Goal: Task Accomplishment & Management: Manage account settings

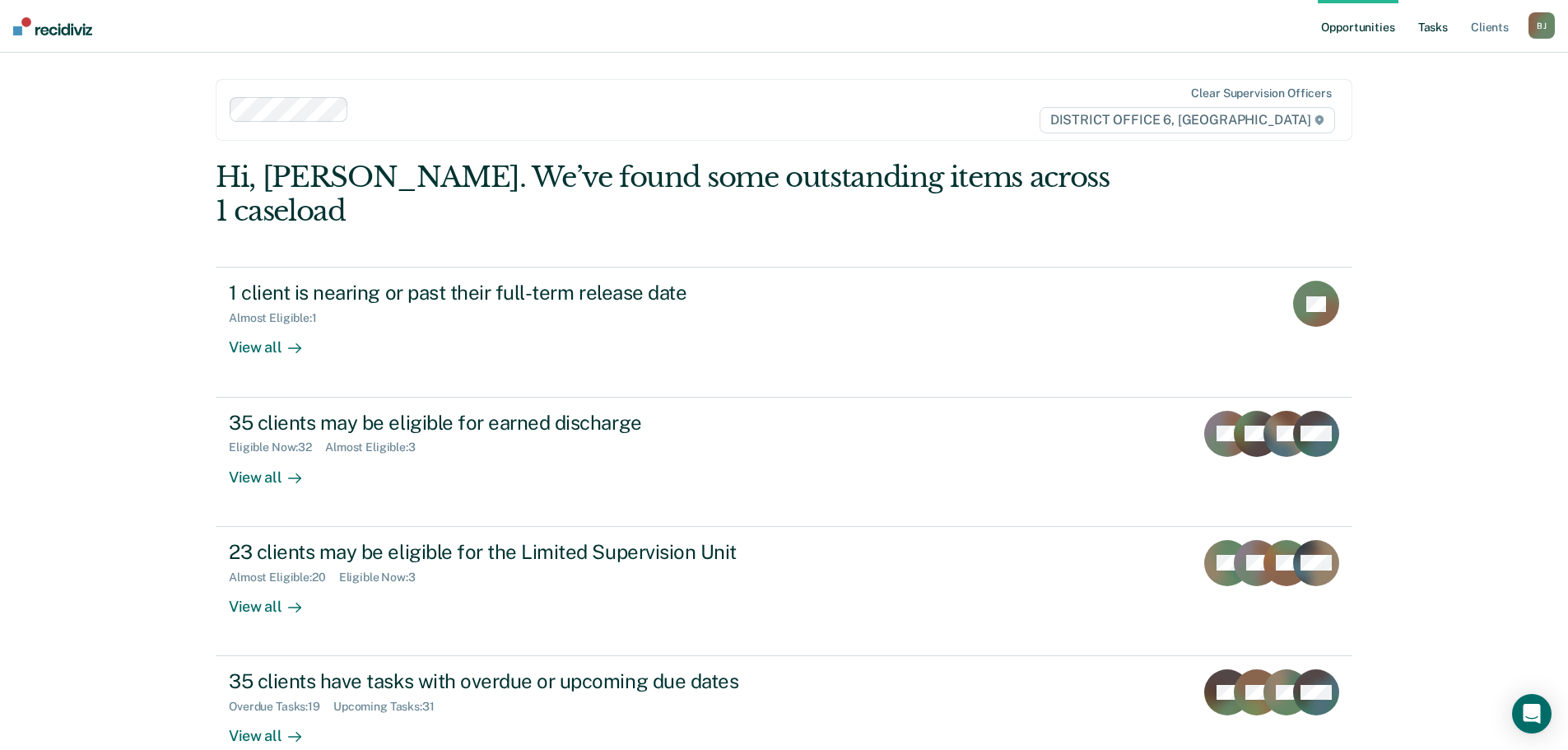
click at [1437, 33] on link "Tasks" at bounding box center [1433, 26] width 37 height 53
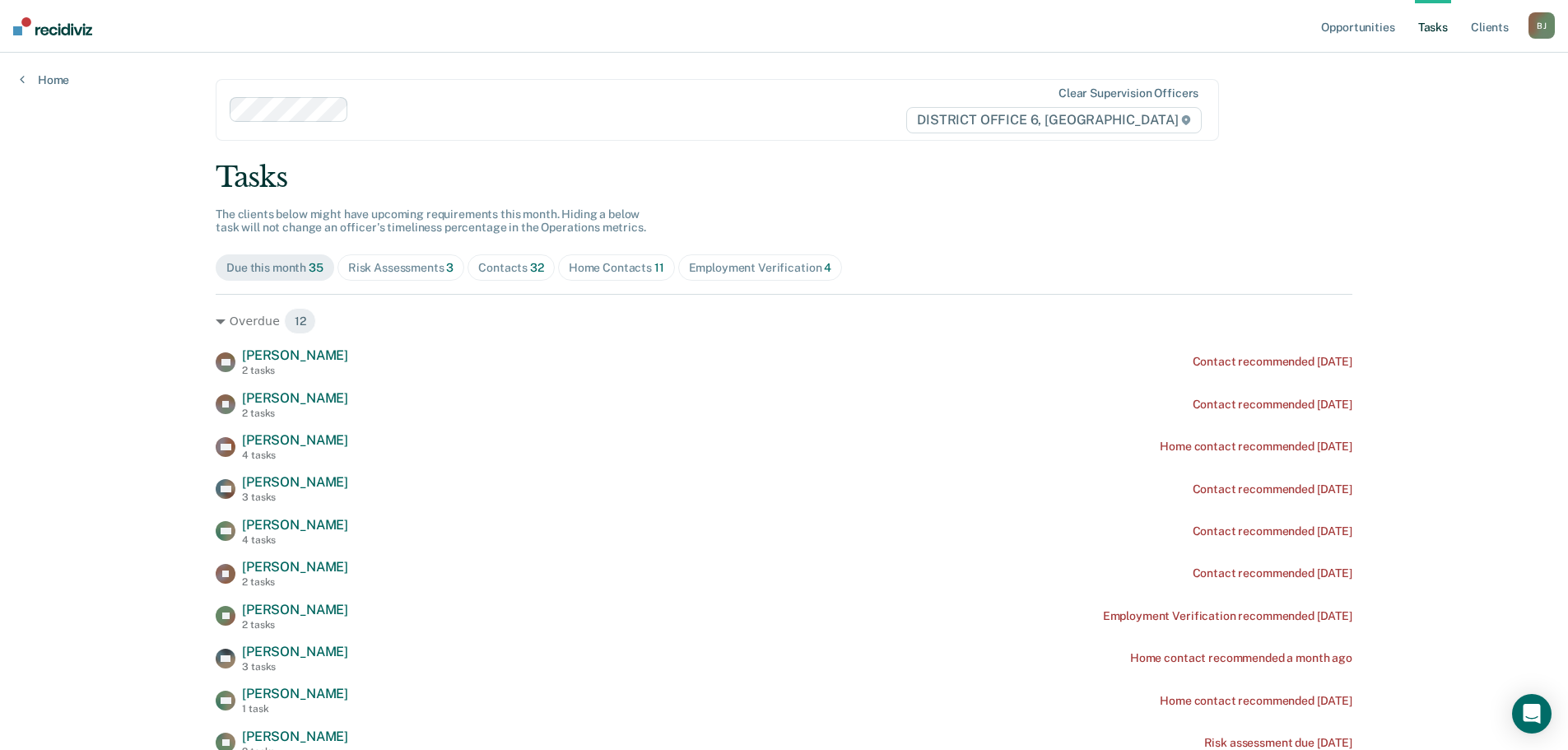
click at [292, 275] on span "Due this month 35" at bounding box center [275, 268] width 119 height 27
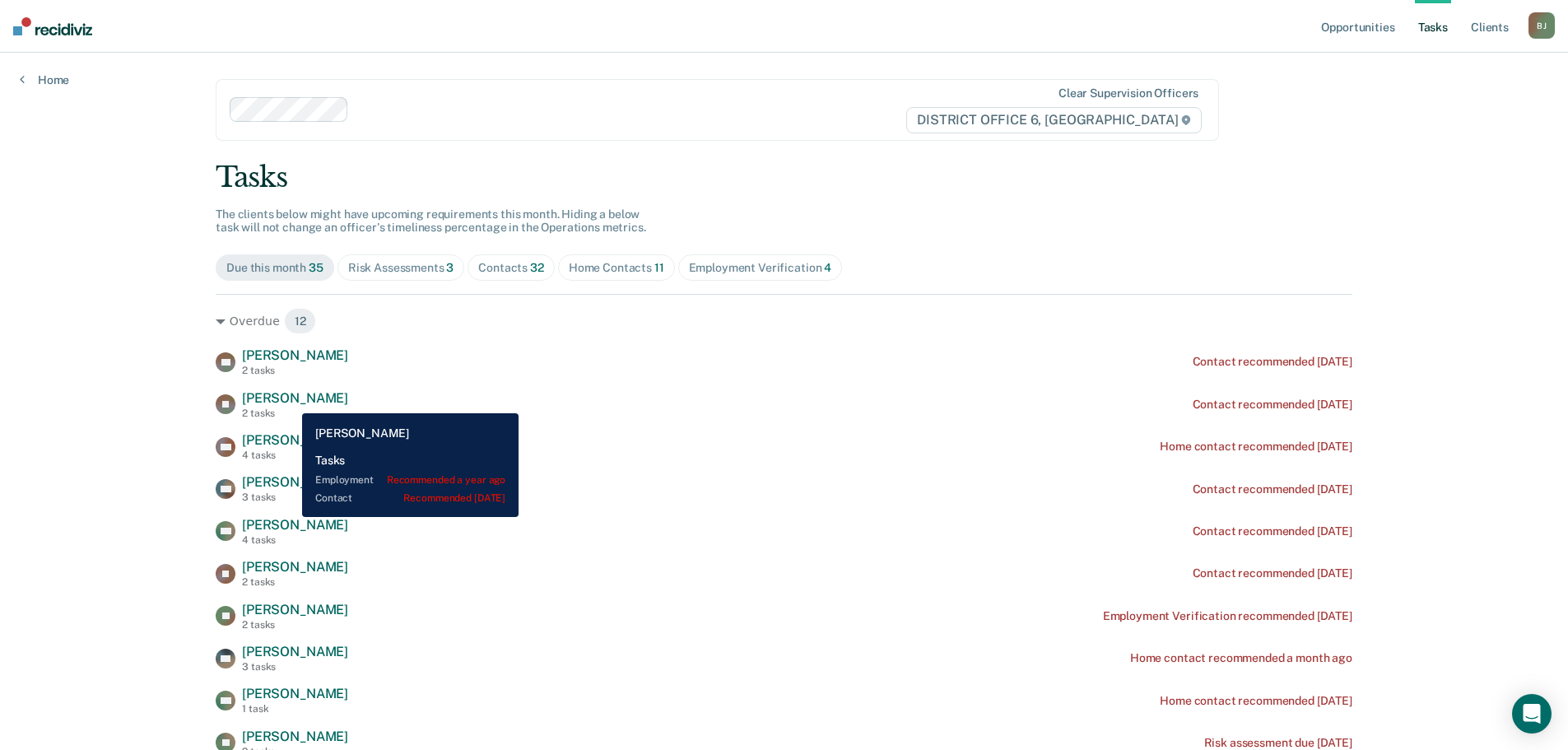
click at [290, 401] on span "[PERSON_NAME]" at bounding box center [295, 399] width 106 height 16
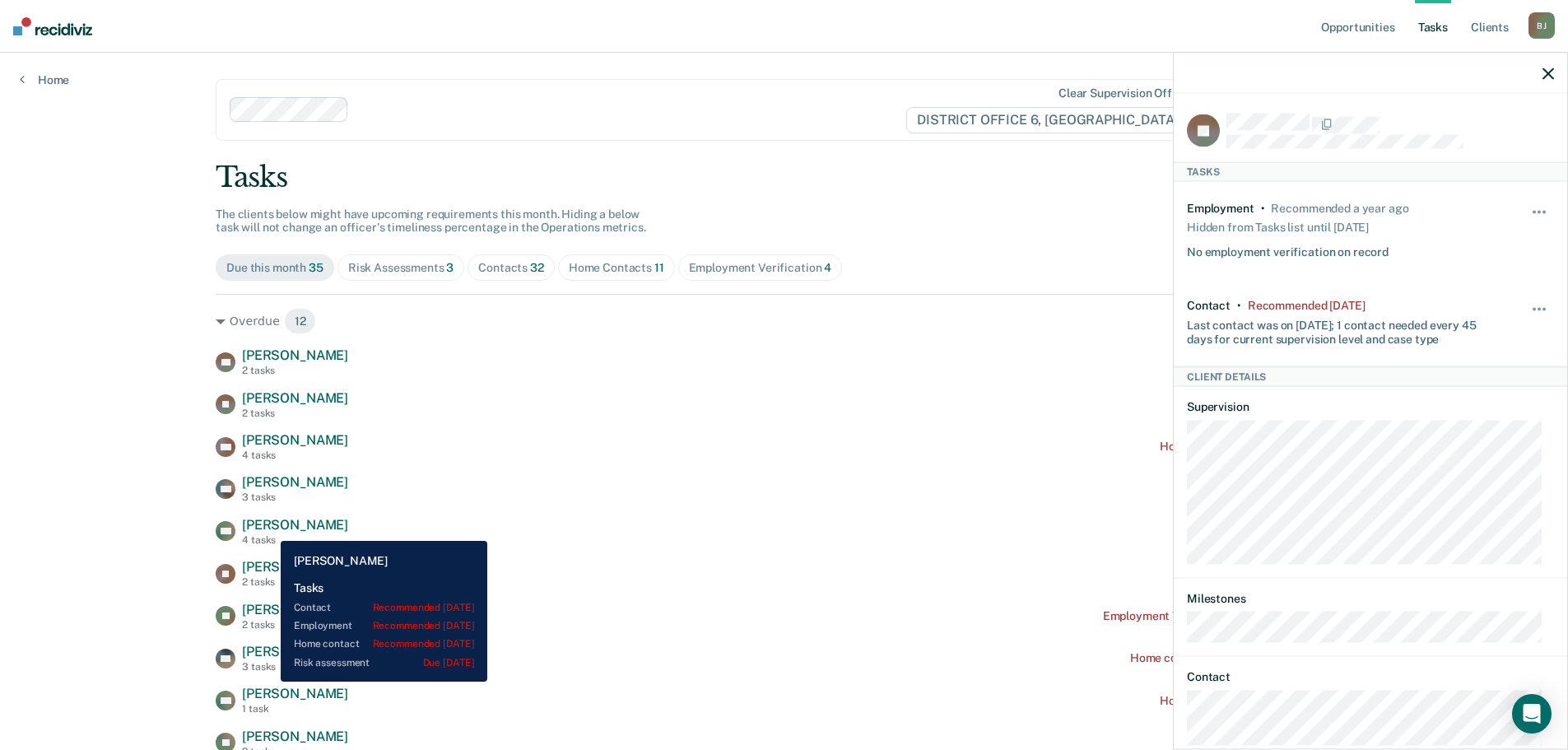
click at [268, 529] on span "[PERSON_NAME]" at bounding box center [295, 525] width 106 height 16
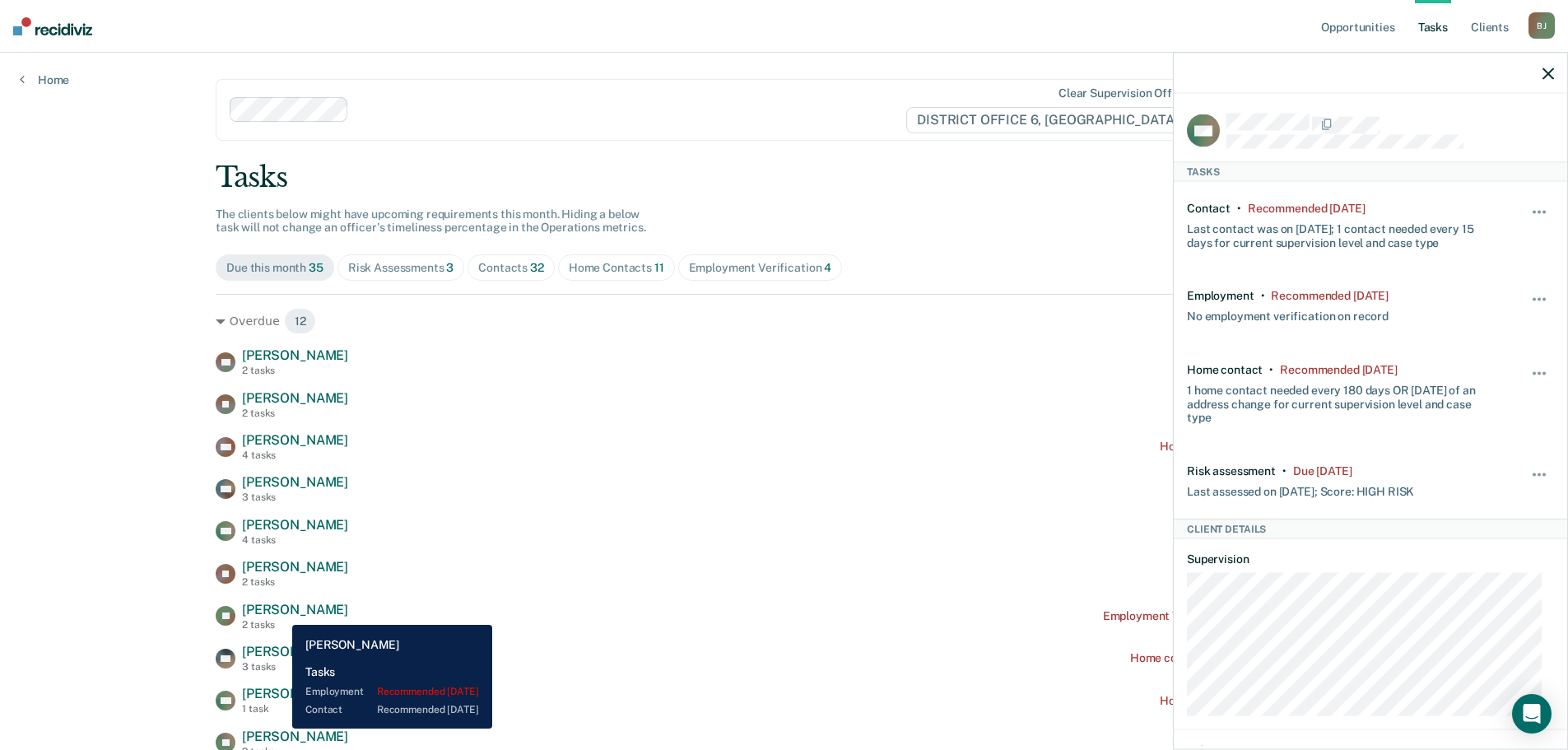
click at [280, 613] on span "[PERSON_NAME]" at bounding box center [295, 610] width 106 height 16
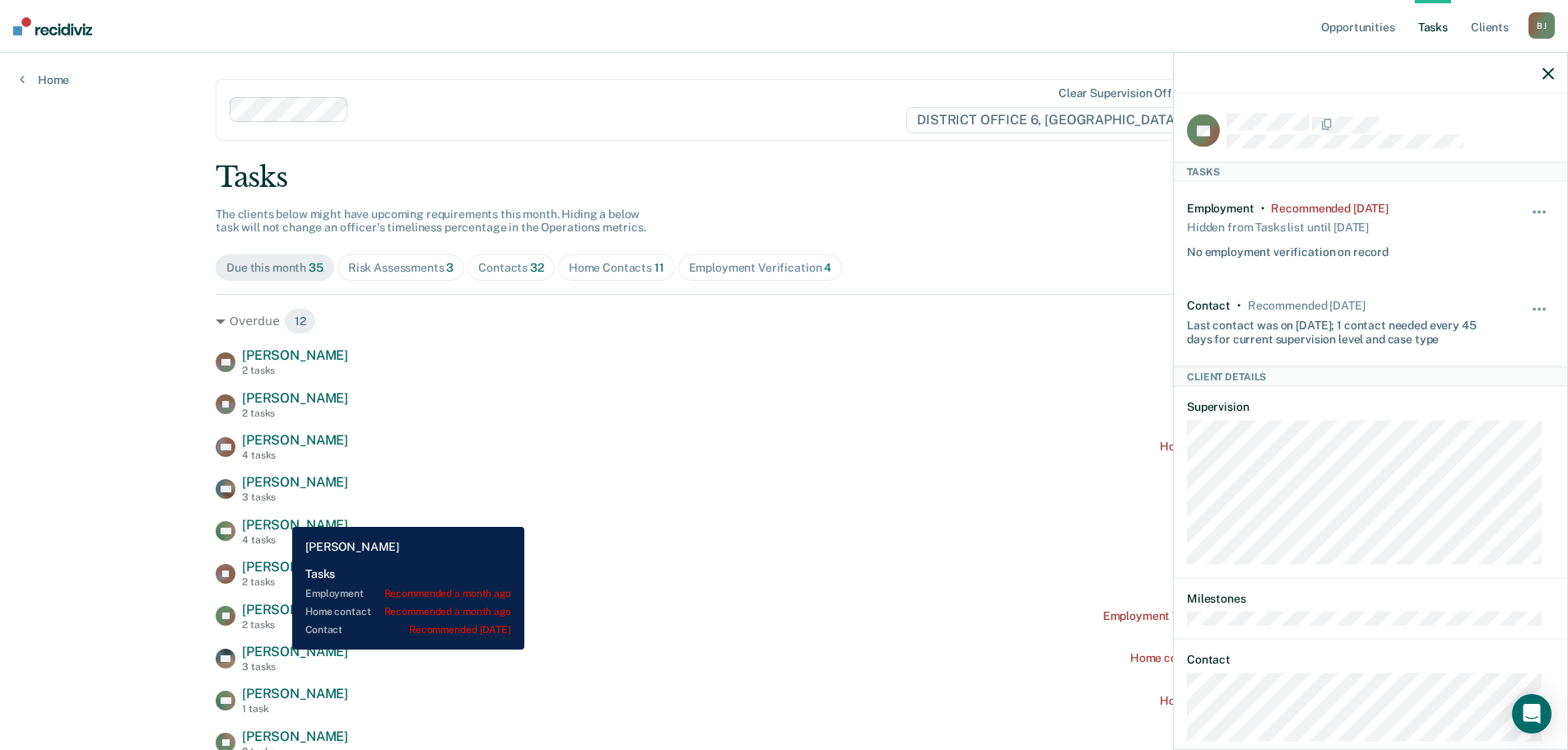
click at [280, 650] on span "[PERSON_NAME]" at bounding box center [295, 652] width 106 height 16
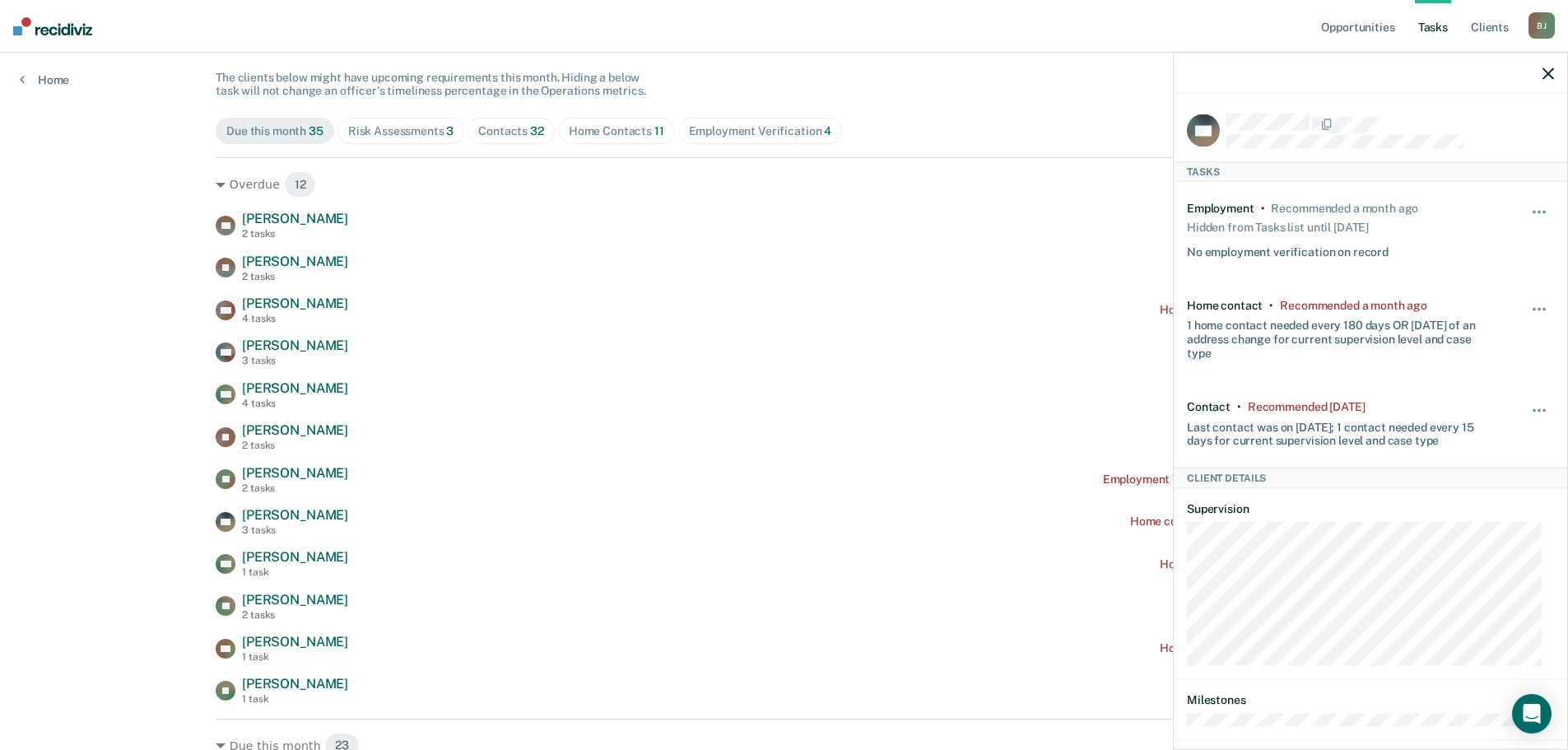
scroll to position [247, 0]
